Goal: Find specific page/section

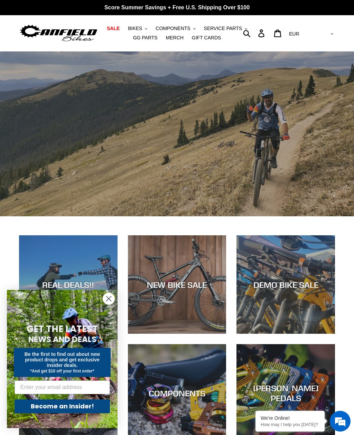
click at [109, 298] on circle "Close dialog" at bounding box center [108, 298] width 11 height 11
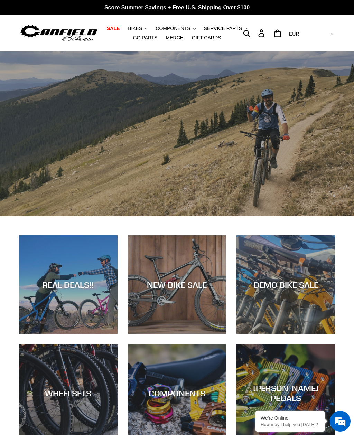
click at [134, 24] on button "BIKES .cls-1{fill:#231f20}" at bounding box center [137, 28] width 26 height 9
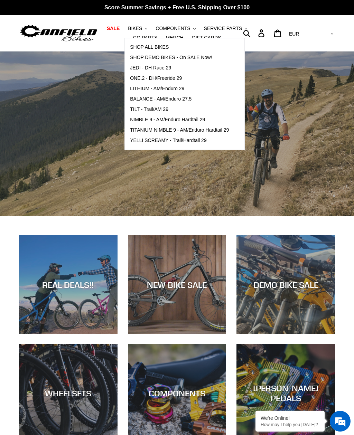
click at [141, 107] on span "TILT - Trail/AM 29" at bounding box center [149, 109] width 38 height 6
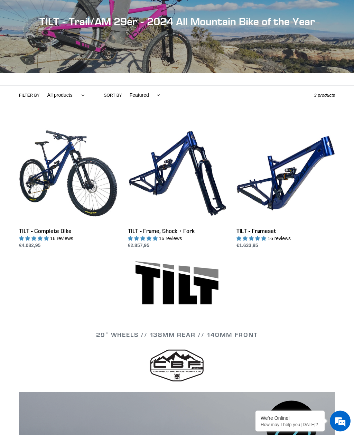
scroll to position [95, 0]
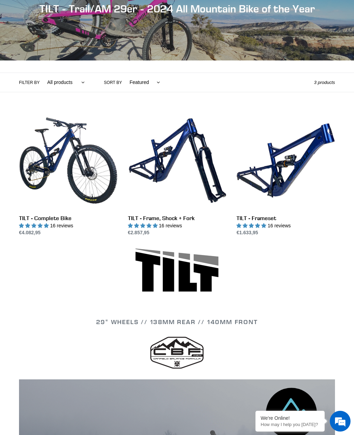
click at [278, 171] on link "TILT - Frameset" at bounding box center [285, 173] width 99 height 125
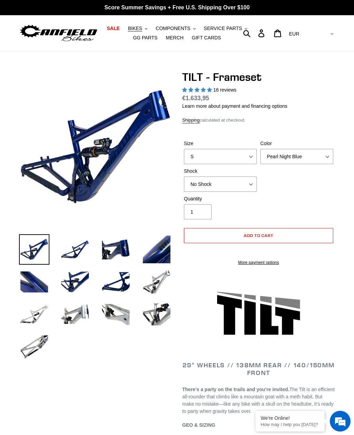
select select "highest-rating"
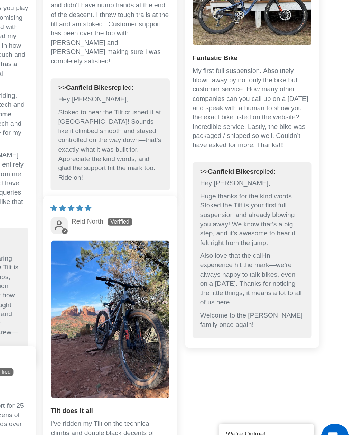
scroll to position [1756, 0]
